Goal: Transaction & Acquisition: Purchase product/service

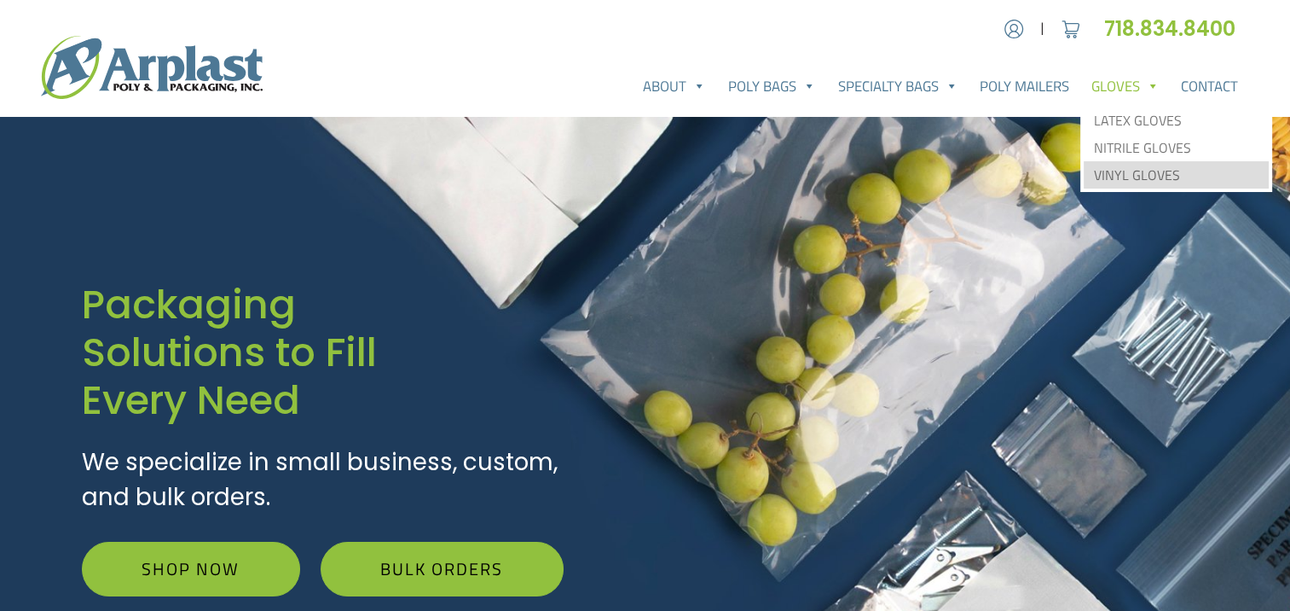
click at [1129, 176] on link "Vinyl Gloves" at bounding box center [1176, 174] width 185 height 27
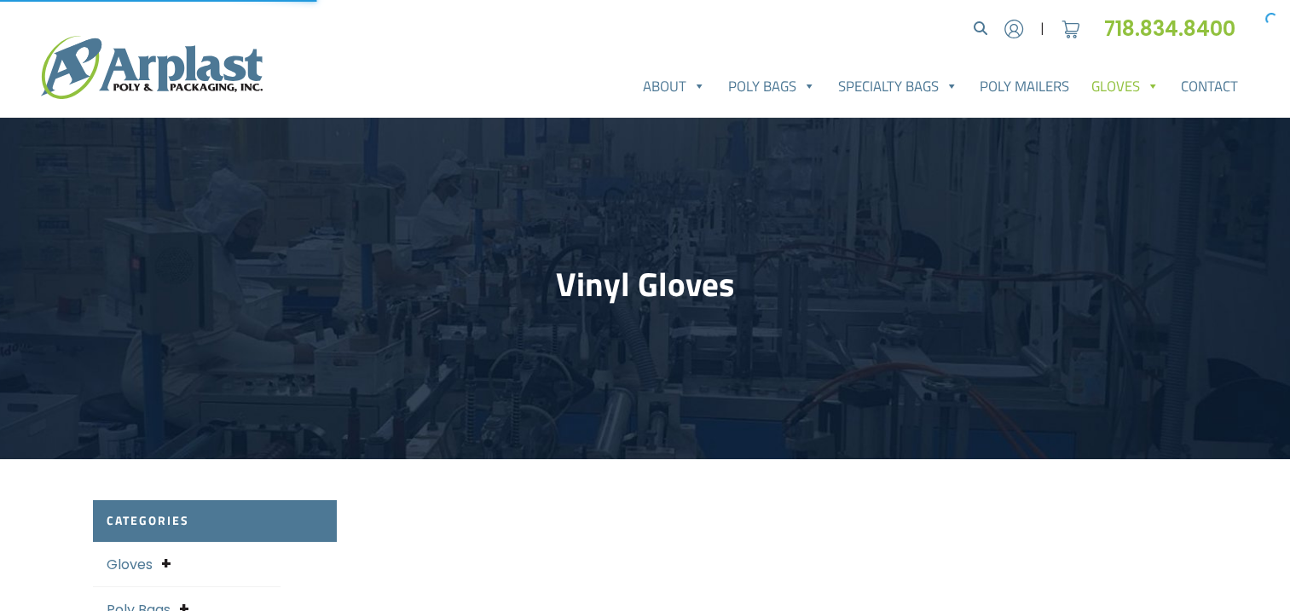
select select "25"
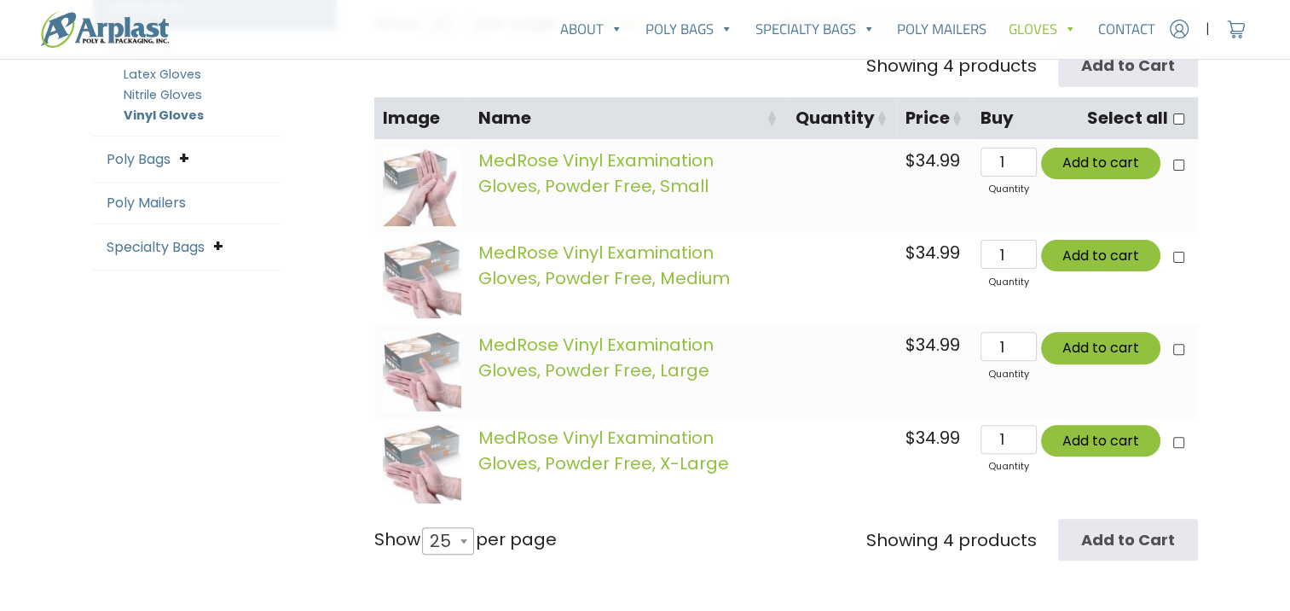
scroll to position [512, 0]
click at [552, 161] on link "MedRose Vinyl Examination Gloves, Powder Free, Small" at bounding box center [595, 172] width 235 height 49
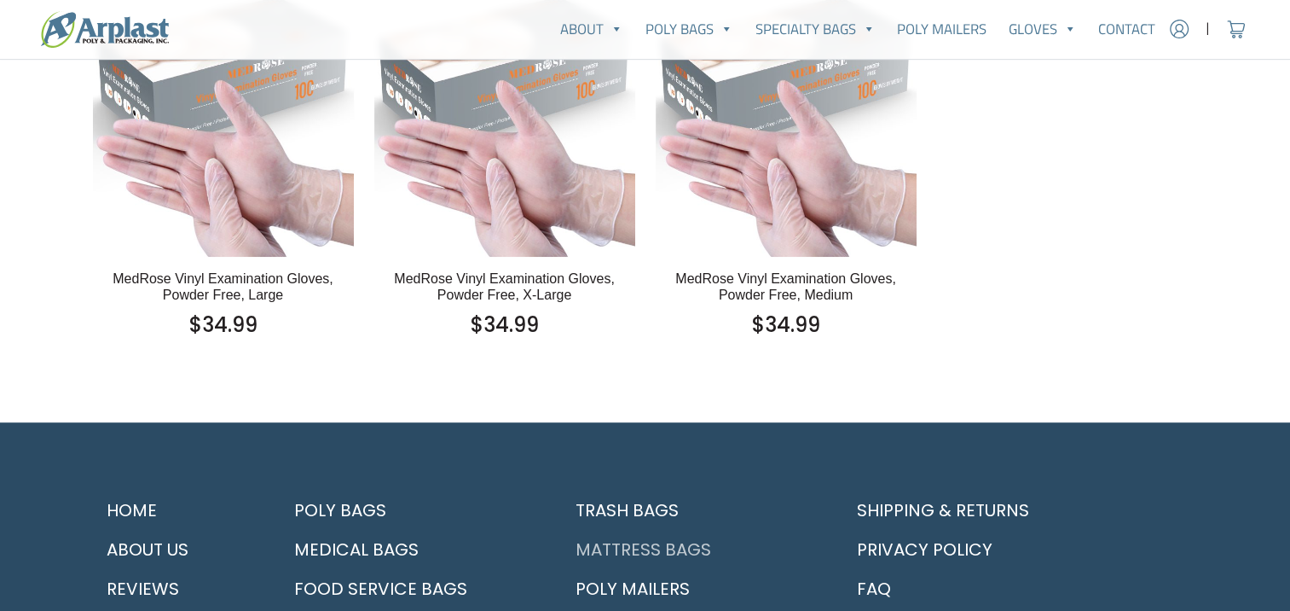
scroll to position [1184, 0]
